Goal: Contribute content

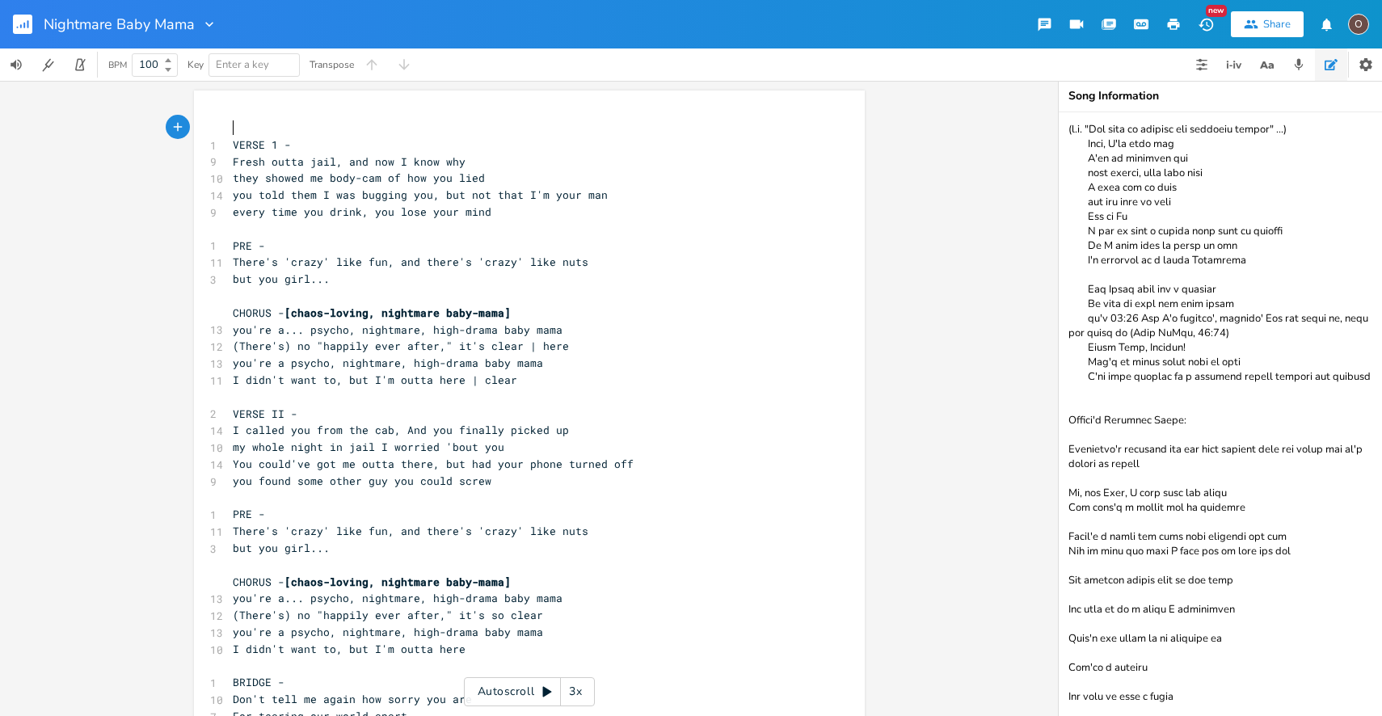
scroll to position [36, 0]
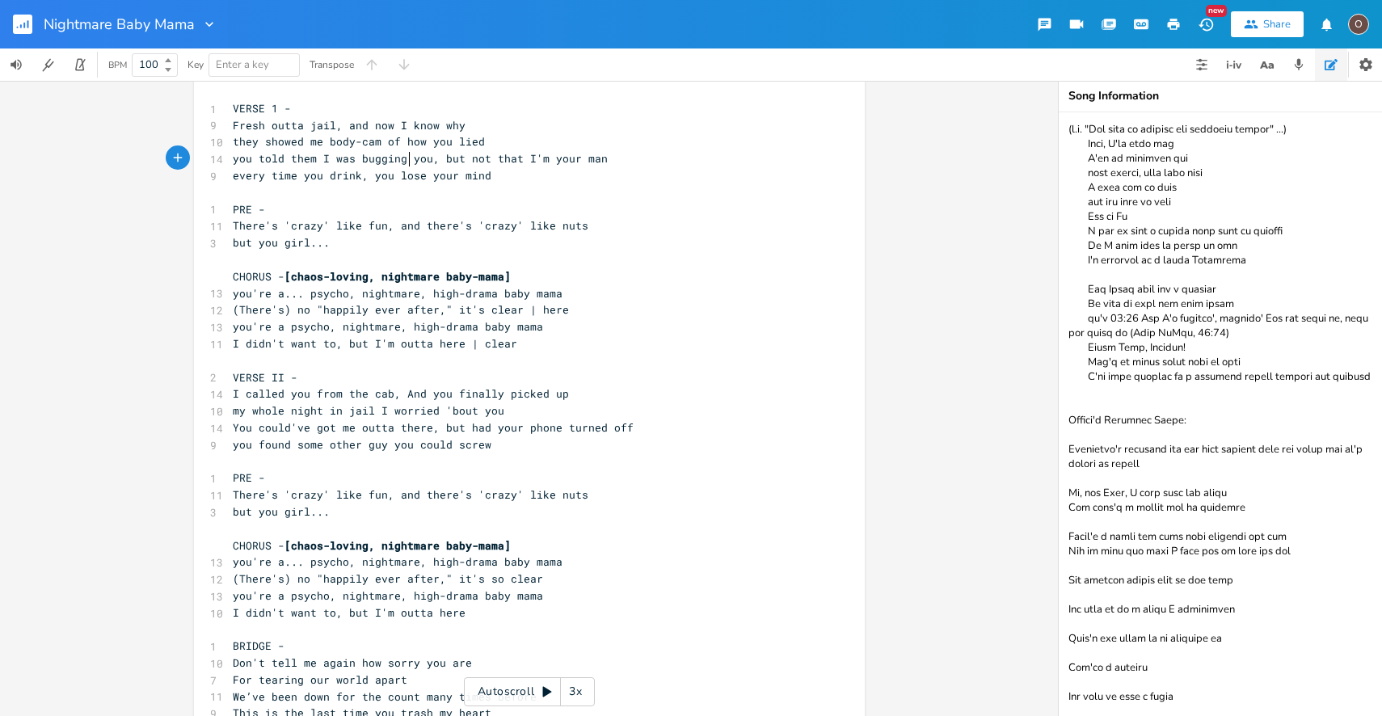
click at [406, 165] on span "you told them I was bugging you, but not that I'm your man" at bounding box center [420, 158] width 375 height 15
click at [291, 183] on pre "every time you drink, you lose your mind" at bounding box center [521, 175] width 583 height 17
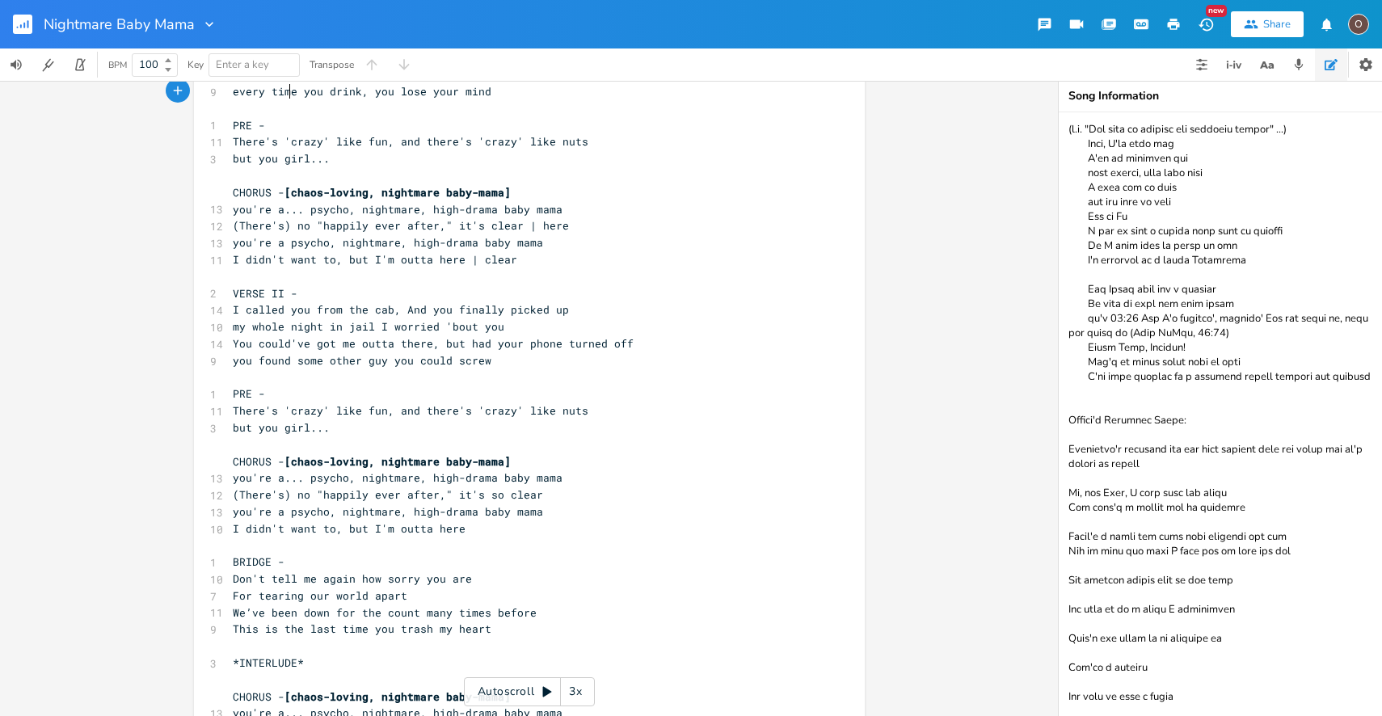
scroll to position [121, 0]
click at [456, 242] on span "you're a psycho, nightmare, high-drama baby mama" at bounding box center [388, 241] width 310 height 15
type textarea "o "happily ever after," it's clear | here you're a psycho, nightmare, high-dram…"
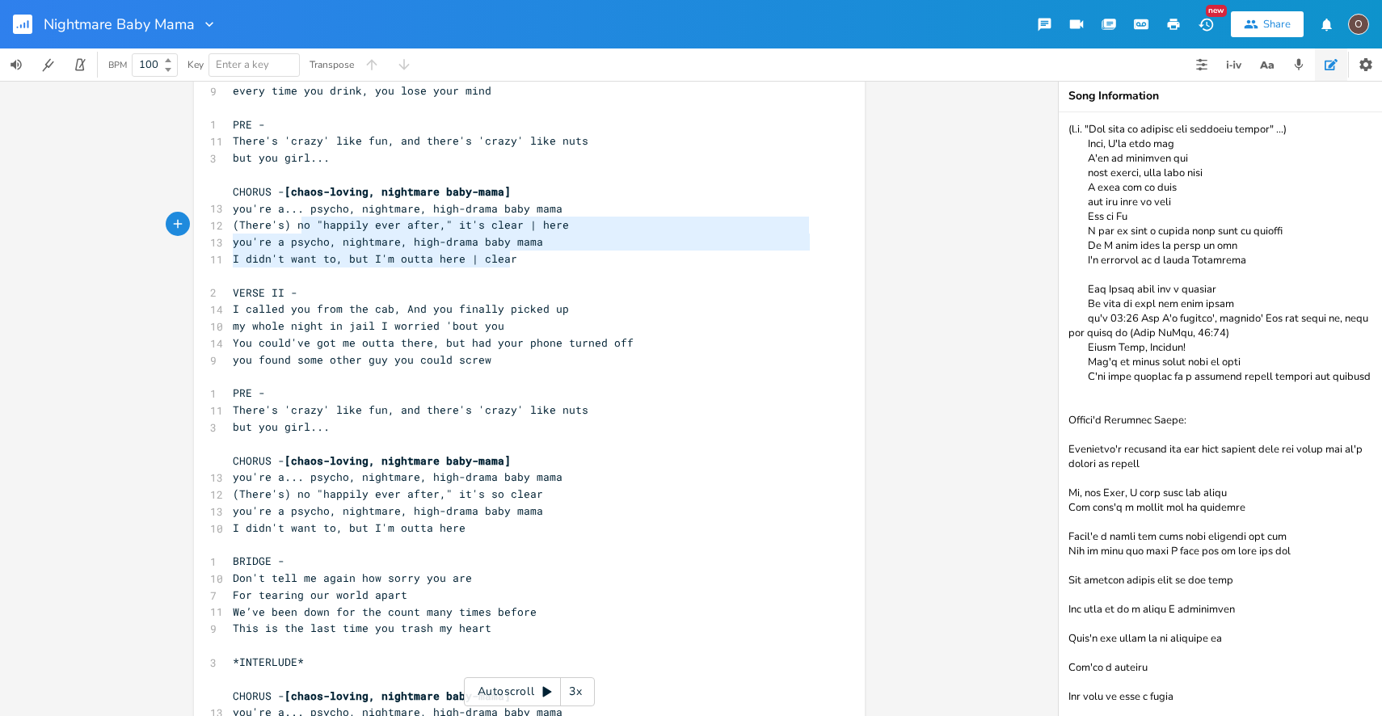
scroll to position [36, 233]
drag, startPoint x: 520, startPoint y: 260, endPoint x: 304, endPoint y: 230, distance: 218.6
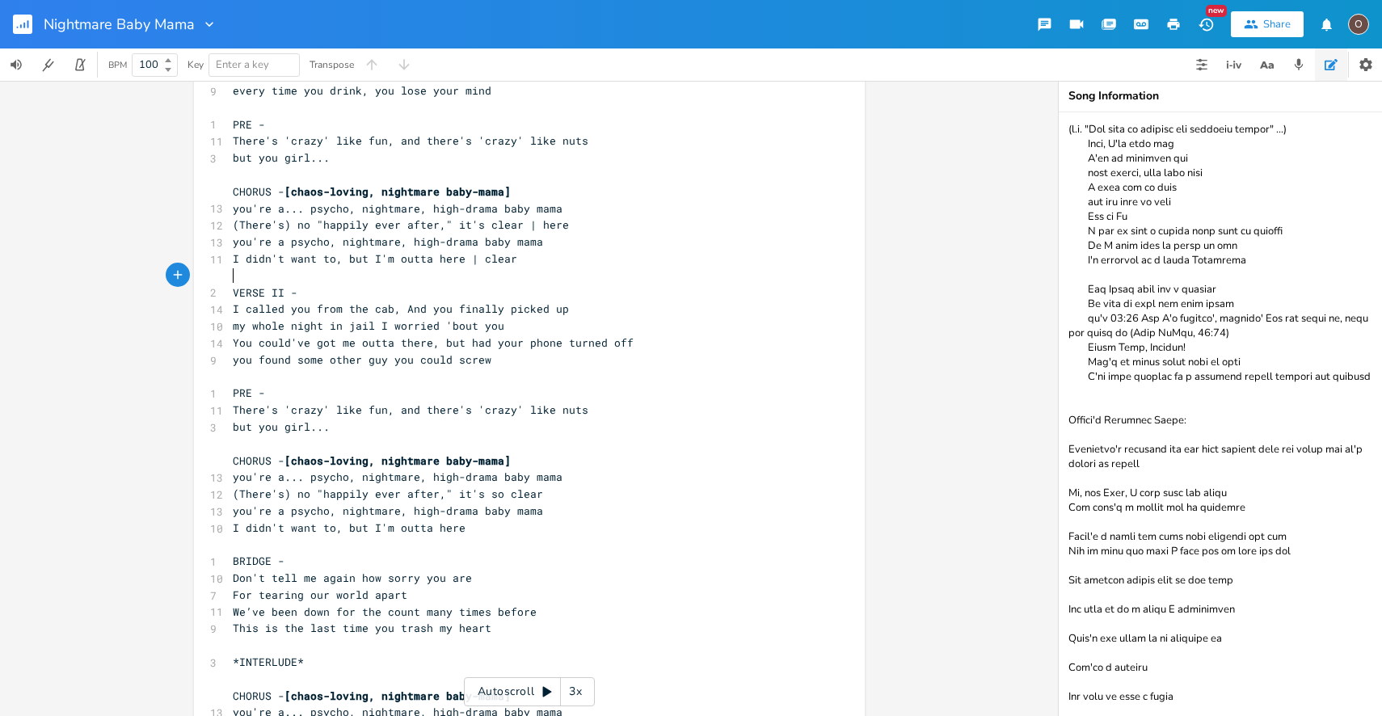
click at [517, 277] on pre "​" at bounding box center [521, 275] width 583 height 17
type textarea "me outta there, but had your phone turned off you found some other guy you coul…"
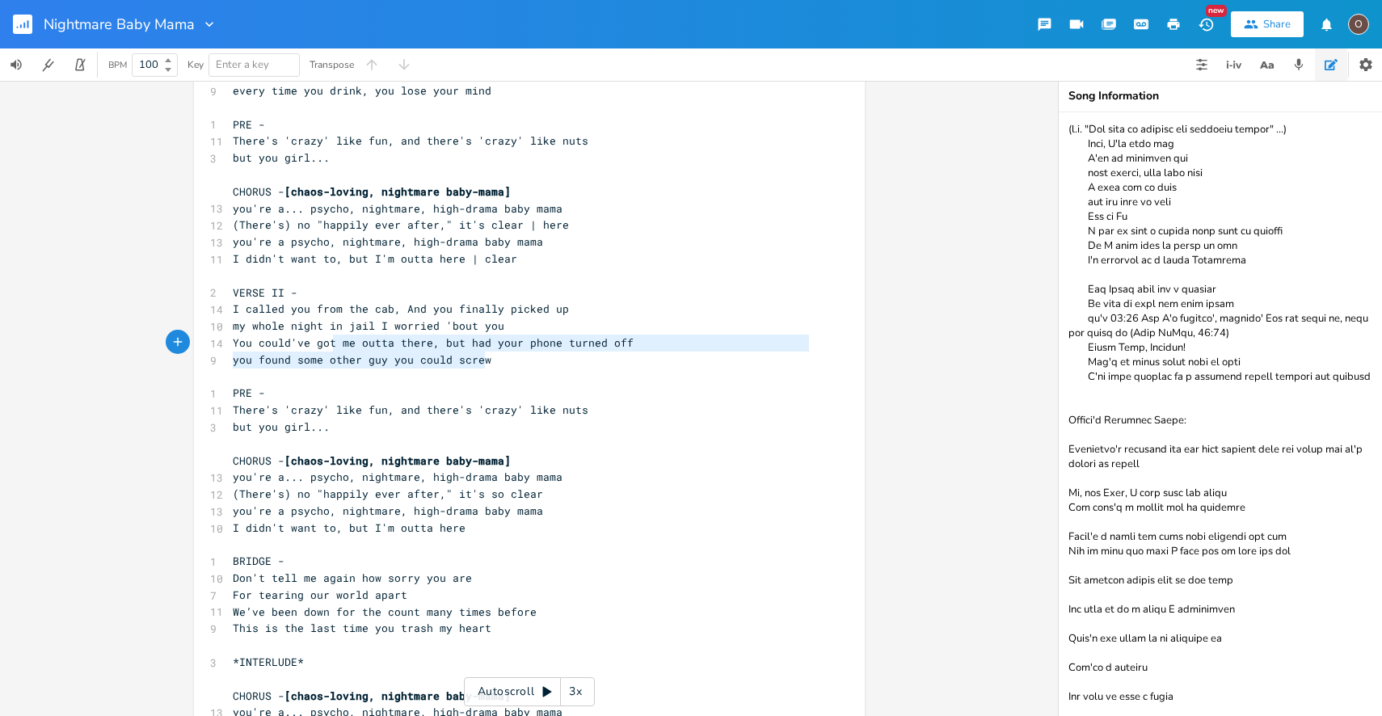
drag, startPoint x: 490, startPoint y: 363, endPoint x: 335, endPoint y: 336, distance: 157.4
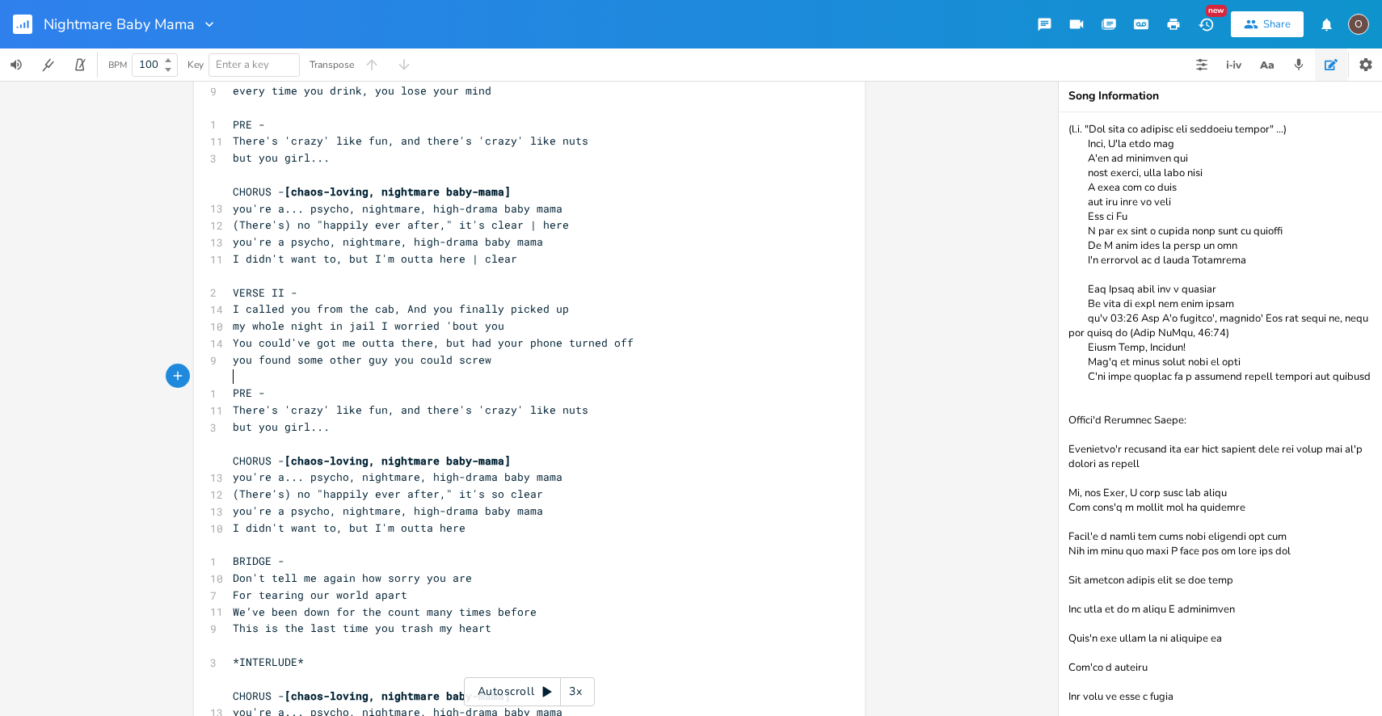
click at [510, 383] on pre "​" at bounding box center [521, 377] width 583 height 17
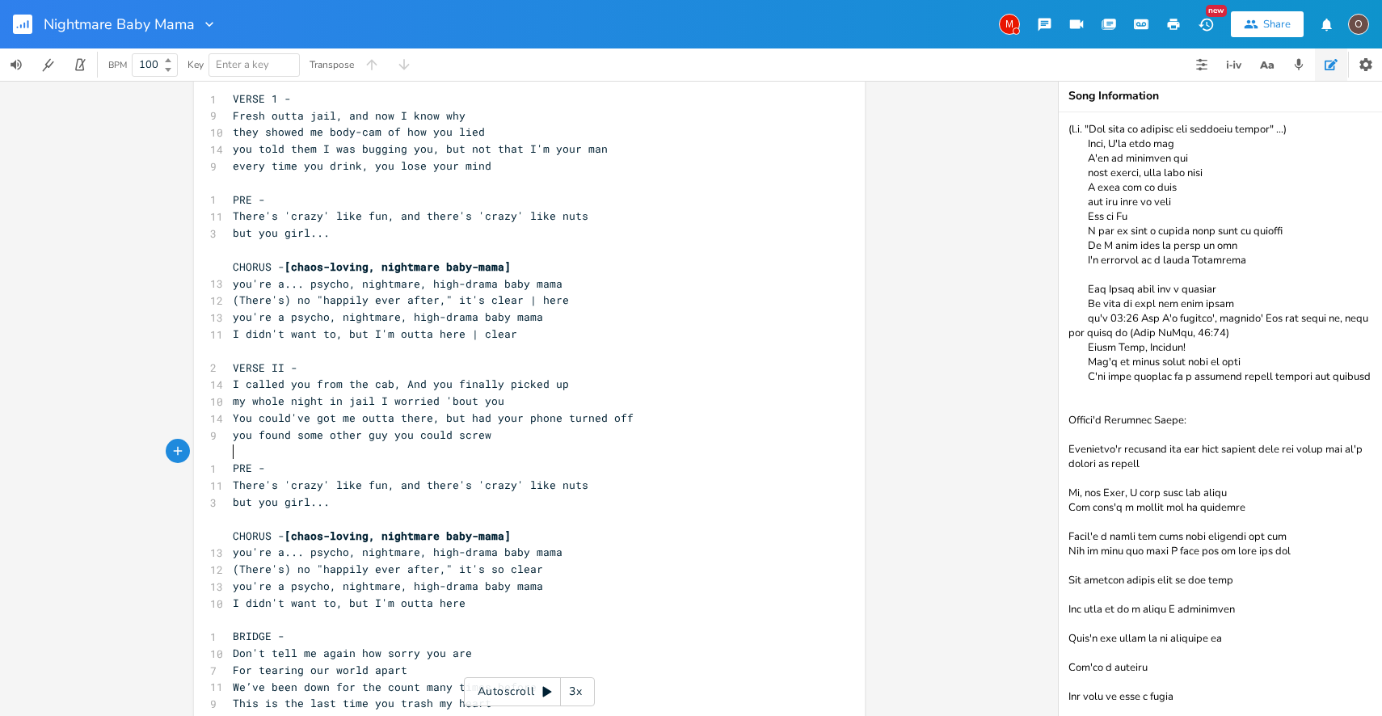
scroll to position [45, 0]
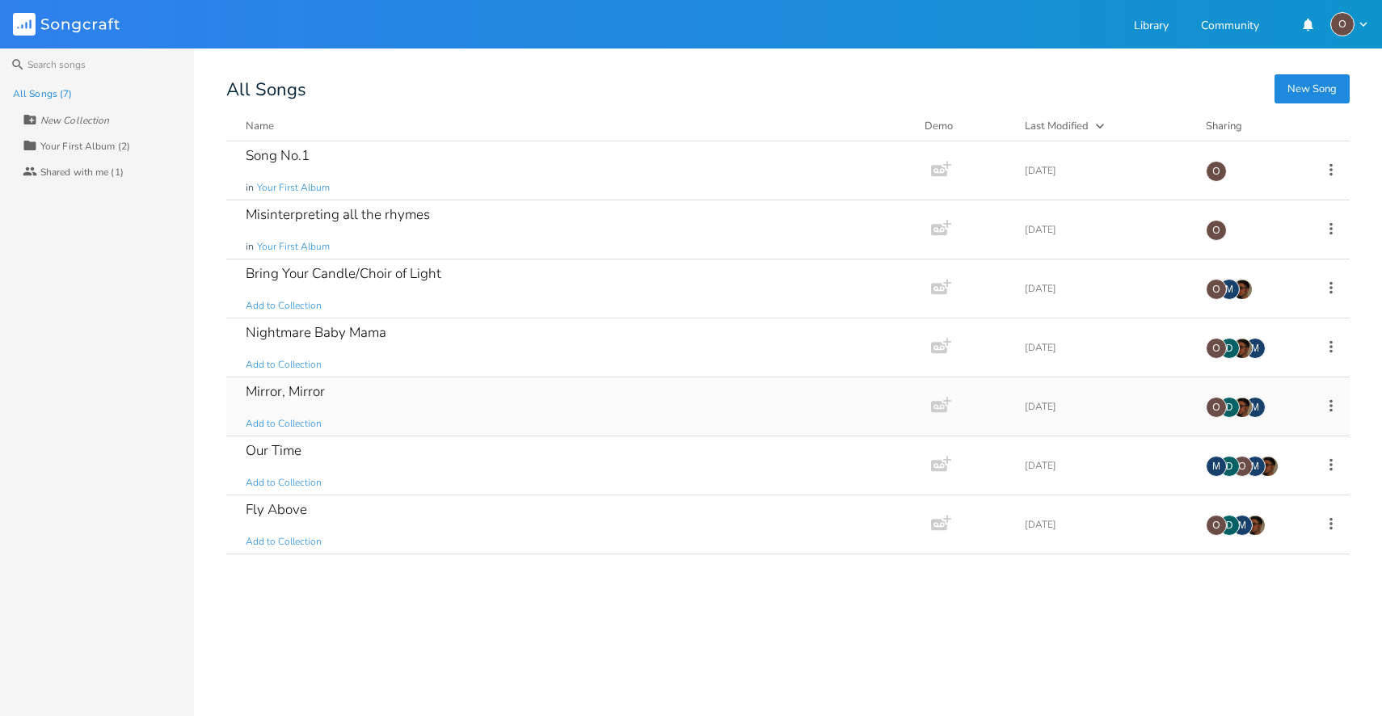
click at [436, 412] on div "Mirror, Mirror Add to Collection" at bounding box center [575, 406] width 659 height 58
click at [476, 284] on div "Bring Your Candle/Choir of Light Add to Collection" at bounding box center [575, 288] width 659 height 58
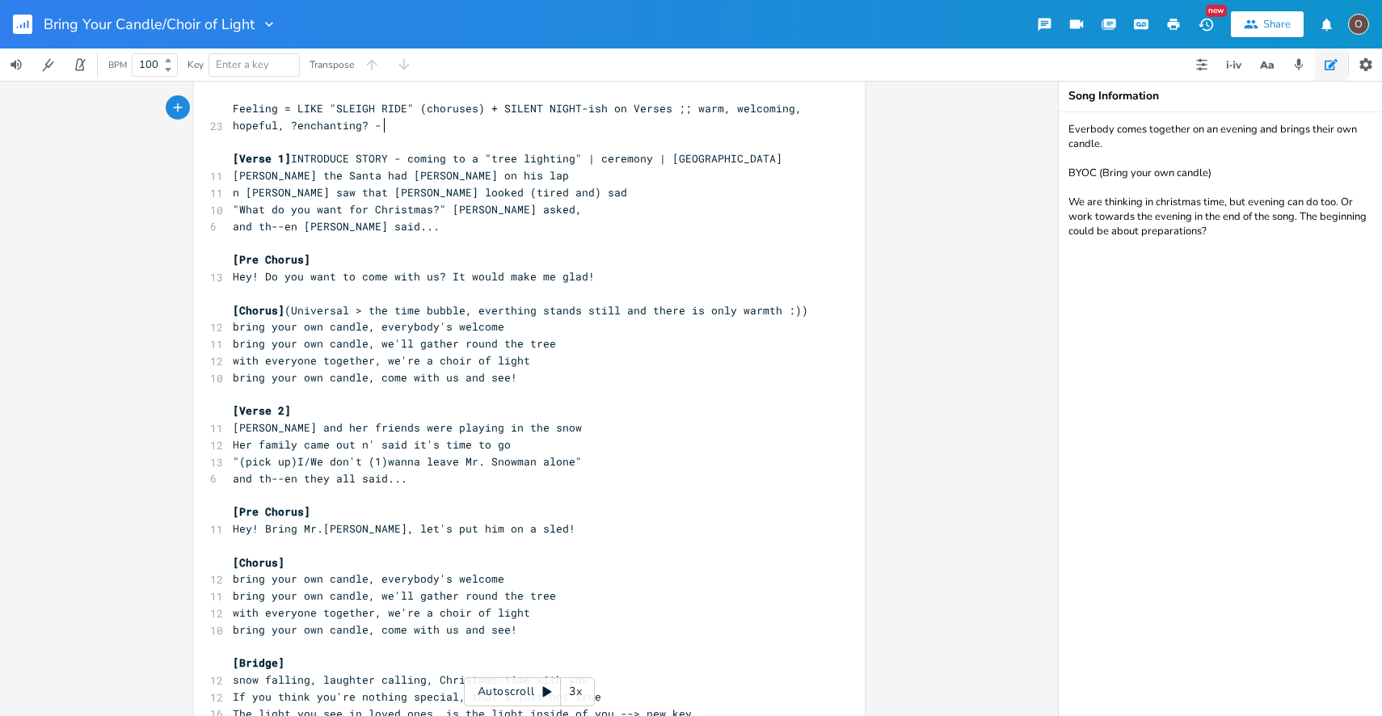
scroll to position [20, 0]
